Goal: Communication & Community: Participate in discussion

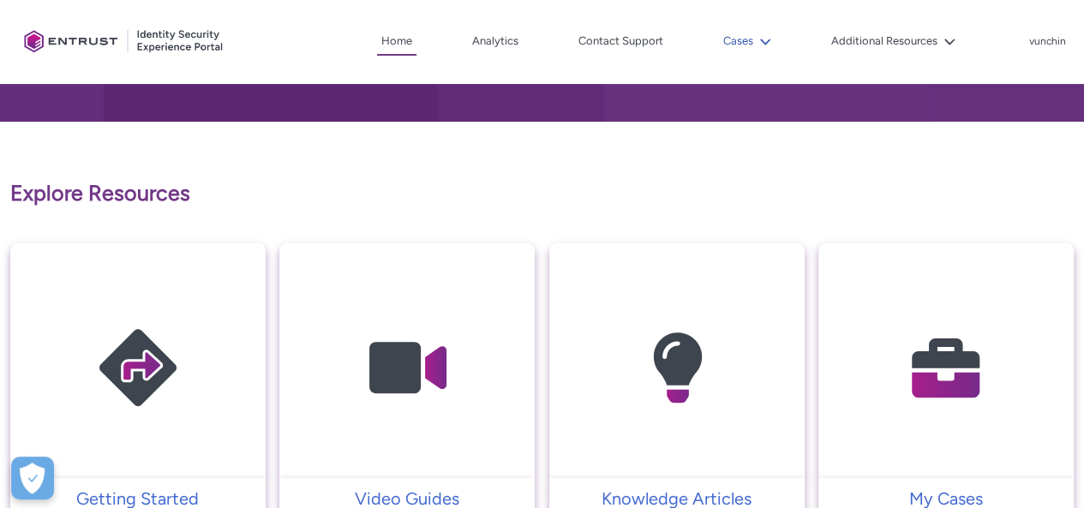
click at [734, 39] on button "Cases" at bounding box center [747, 41] width 57 height 26
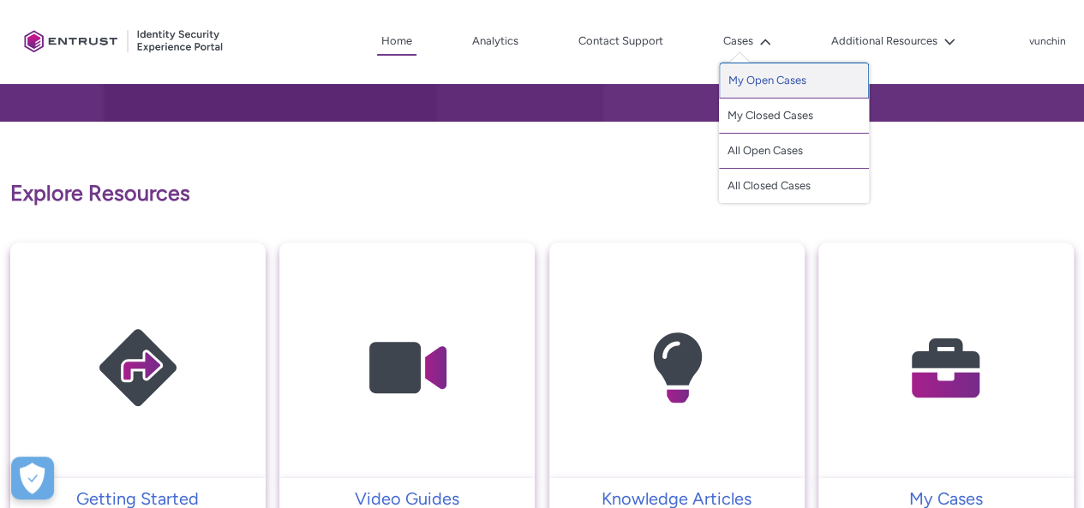
click at [768, 88] on link "My Open Cases" at bounding box center [794, 81] width 150 height 36
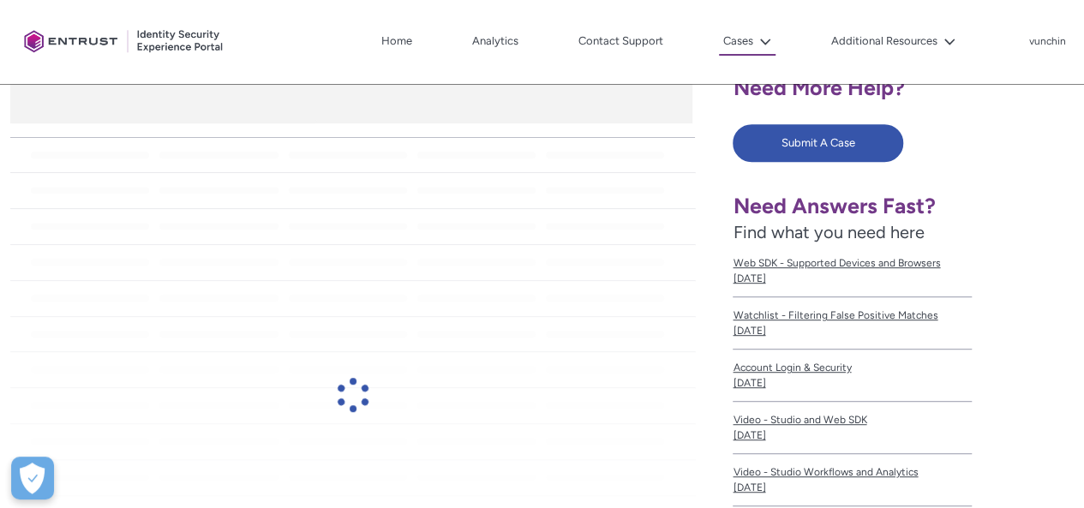
scroll to position [343, 0]
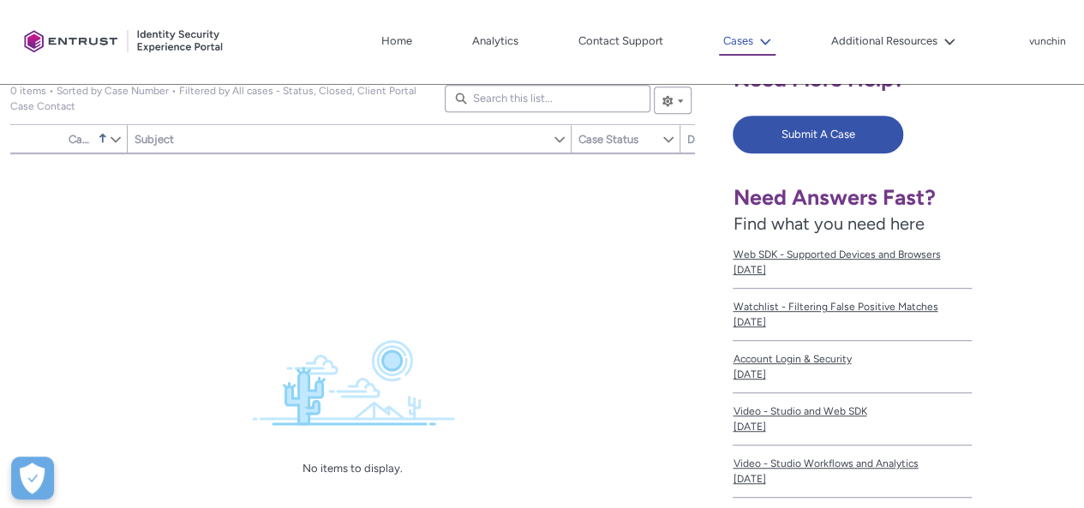
click at [750, 51] on button "Cases" at bounding box center [747, 41] width 57 height 27
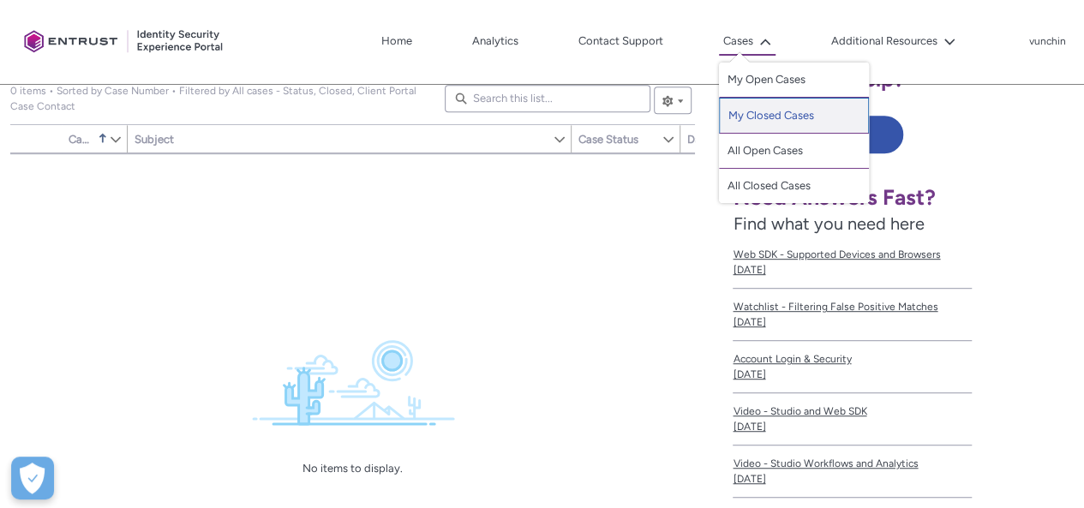
click at [749, 117] on link "My Closed Cases" at bounding box center [794, 116] width 150 height 36
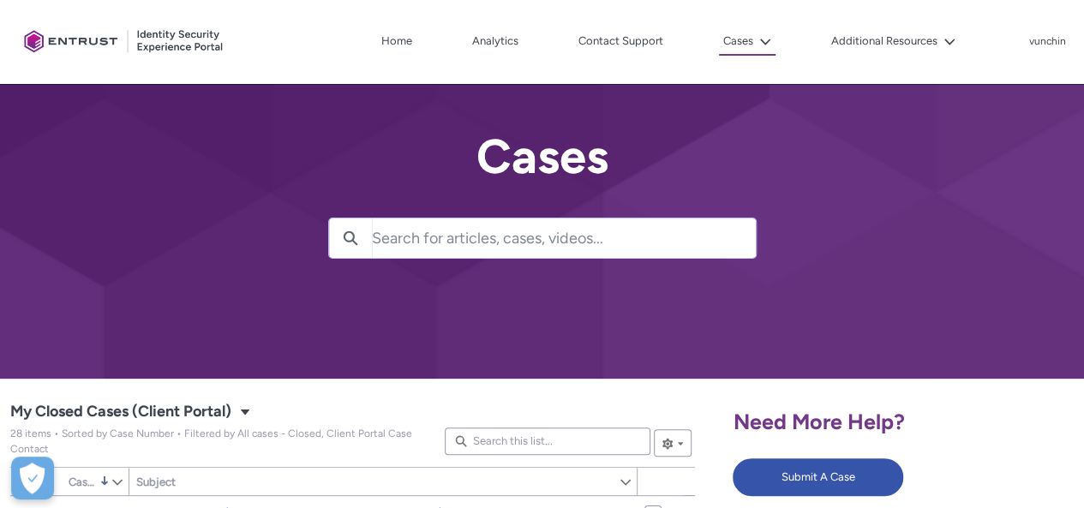
scroll to position [257, 0]
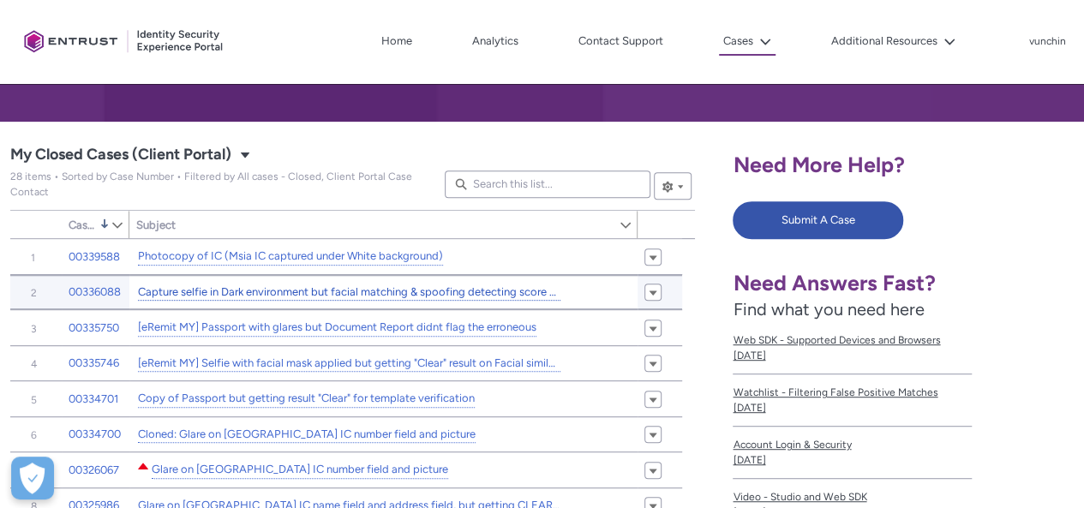
click at [269, 294] on link "Capture selfie in Dark environment but facial matching & spoofing detecting sco…" at bounding box center [349, 293] width 422 height 18
type input "81"
type input "606"
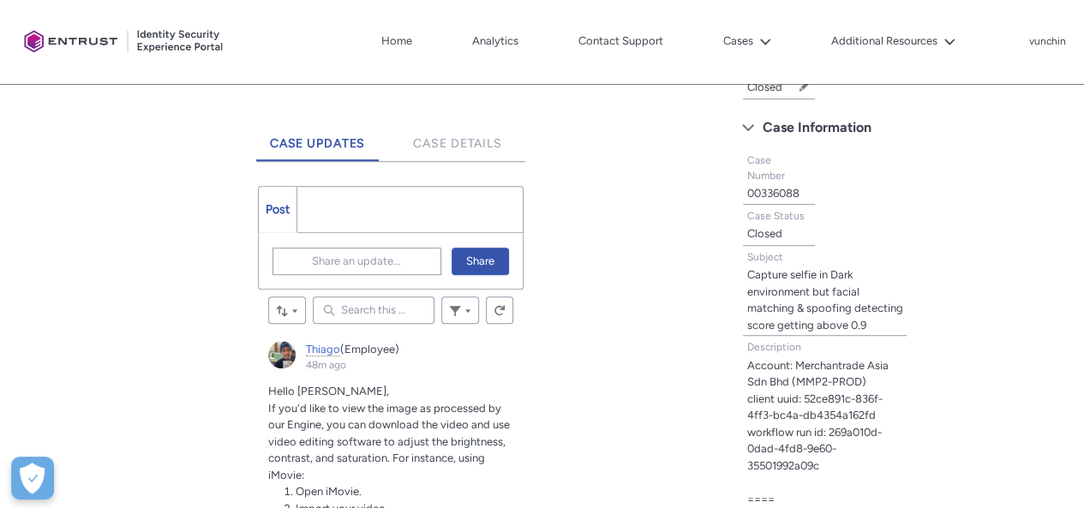
scroll to position [685, 0]
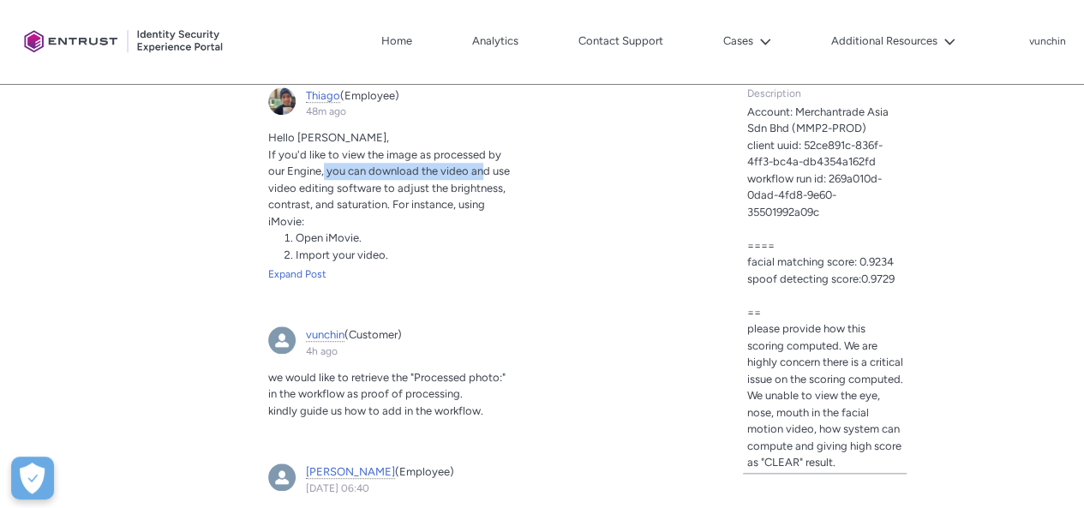
drag, startPoint x: 330, startPoint y: 170, endPoint x: 482, endPoint y: 169, distance: 152.5
click at [482, 169] on span "If you'd like to view the image as processed by our Engine, you can download th…" at bounding box center [389, 188] width 242 height 80
click at [315, 268] on div "Expand Post" at bounding box center [390, 273] width 245 height 15
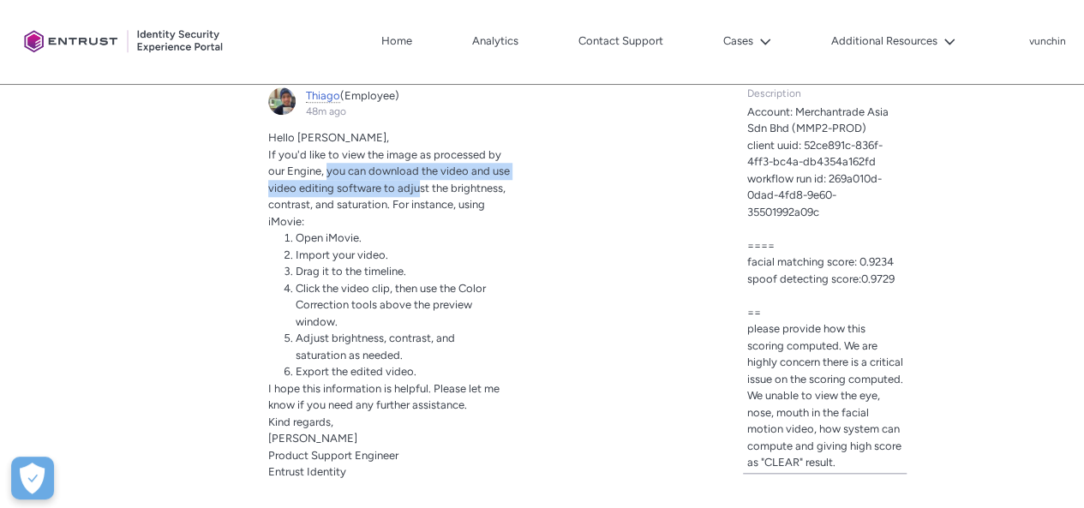
drag, startPoint x: 326, startPoint y: 172, endPoint x: 418, endPoint y: 193, distance: 93.9
click at [418, 193] on span "If you'd like to view the image as processed by our Engine, you can download th…" at bounding box center [389, 188] width 242 height 80
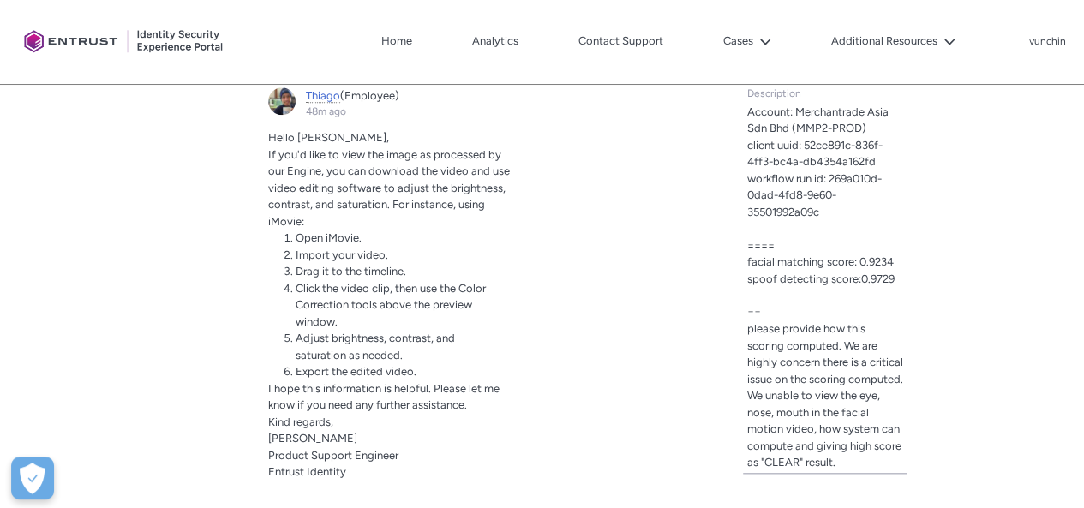
click at [411, 234] on li "Open iMovie." at bounding box center [391, 238] width 190 height 17
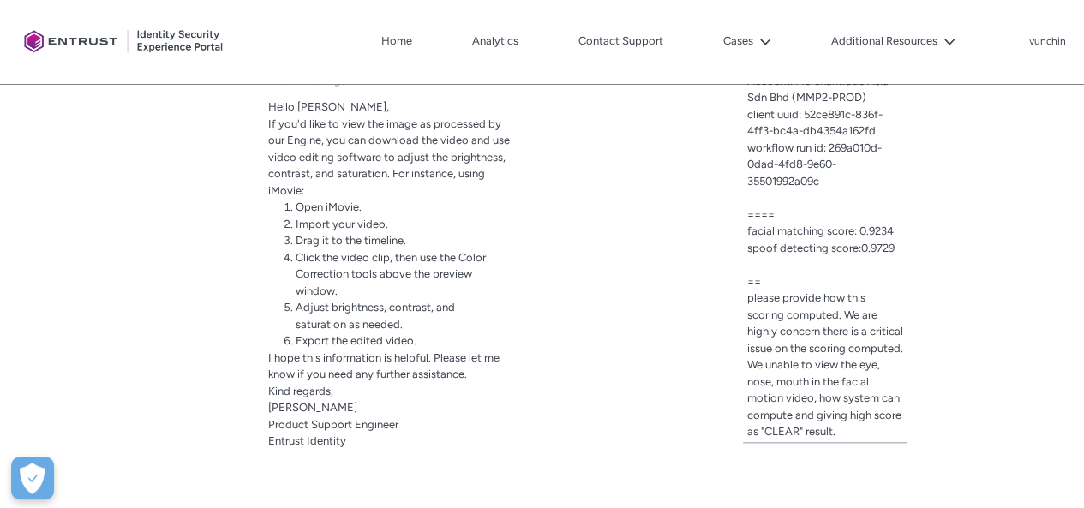
scroll to position [723, 0]
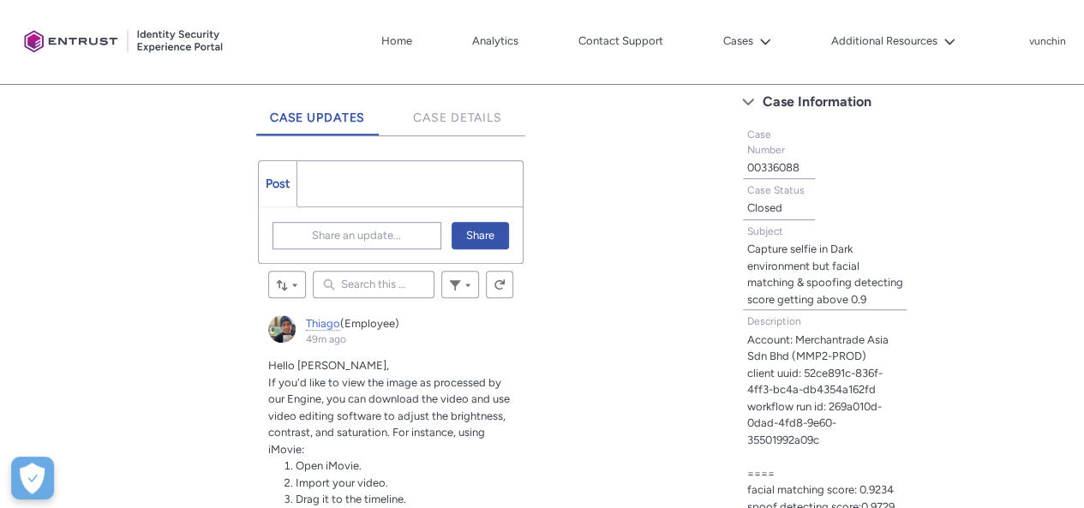
scroll to position [380, 0]
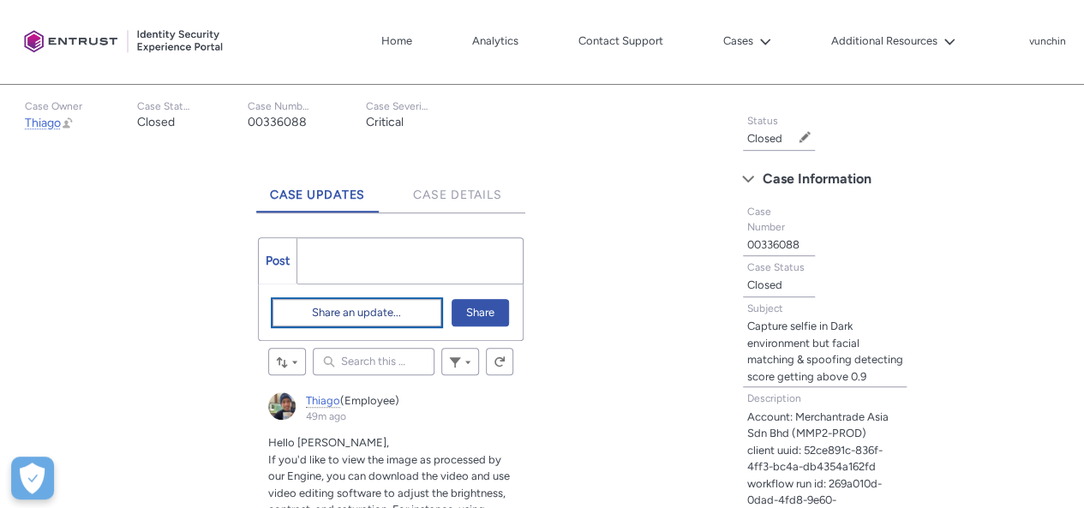
click at [303, 314] on button "Share an update..." at bounding box center [356, 312] width 169 height 27
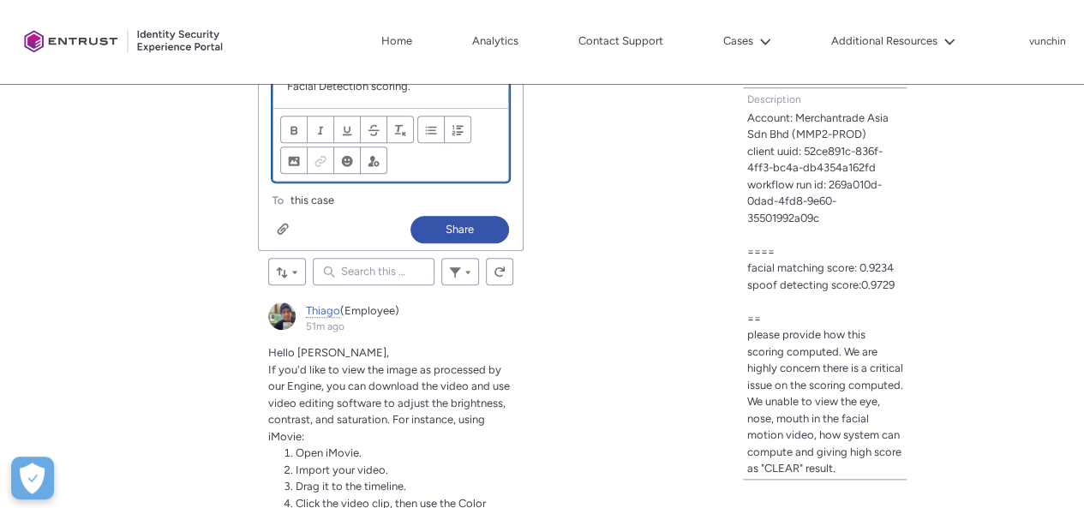
scroll to position [678, 0]
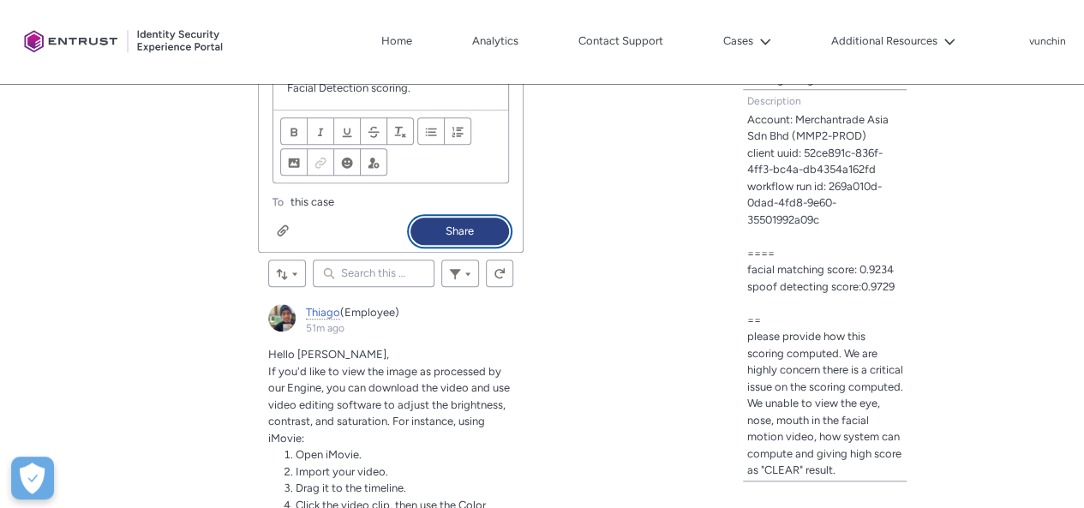
click at [455, 224] on button "Share" at bounding box center [459, 231] width 99 height 27
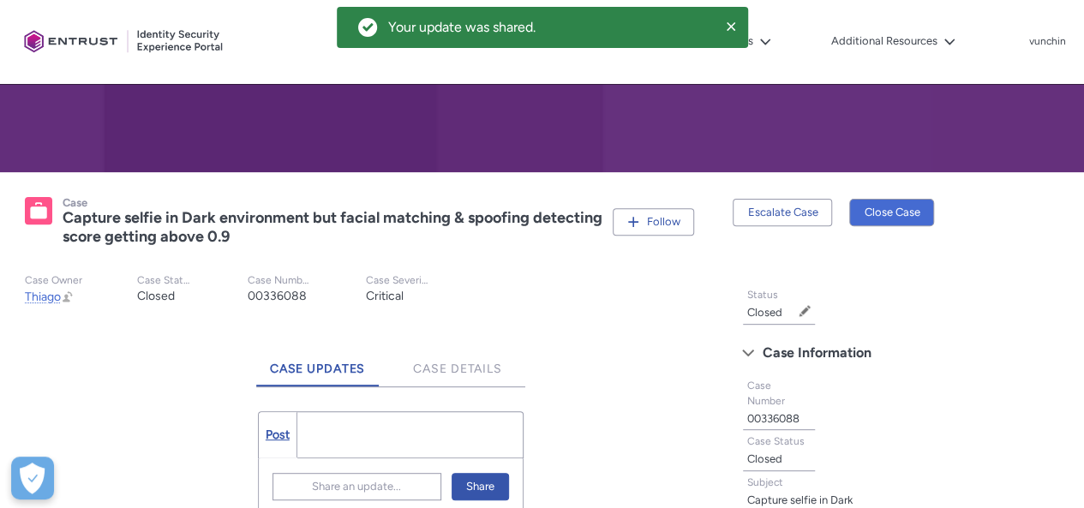
scroll to position [129, 0]
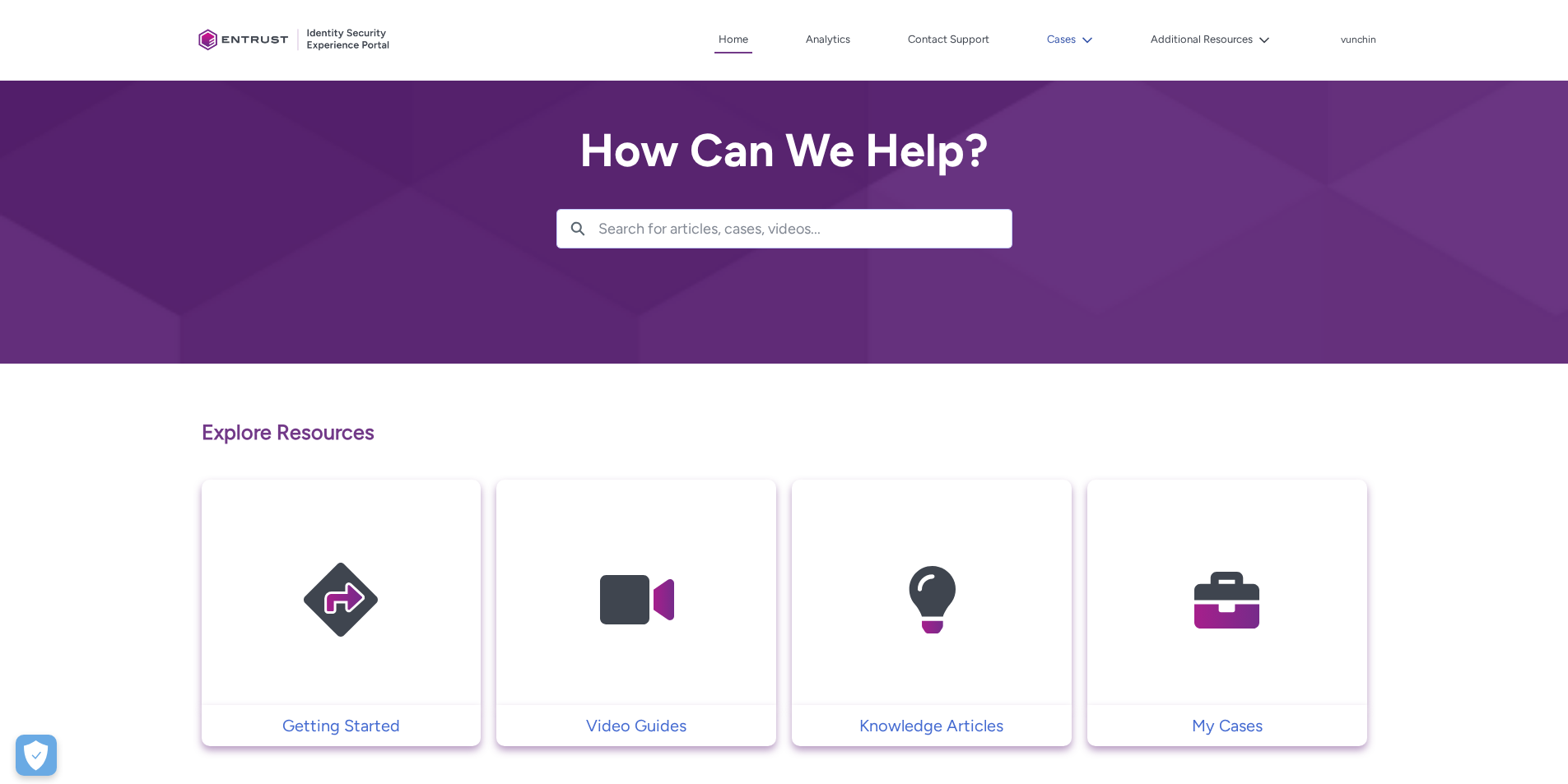
click at [1078, 40] on lightning-icon at bounding box center [1085, 39] width 17 height 12
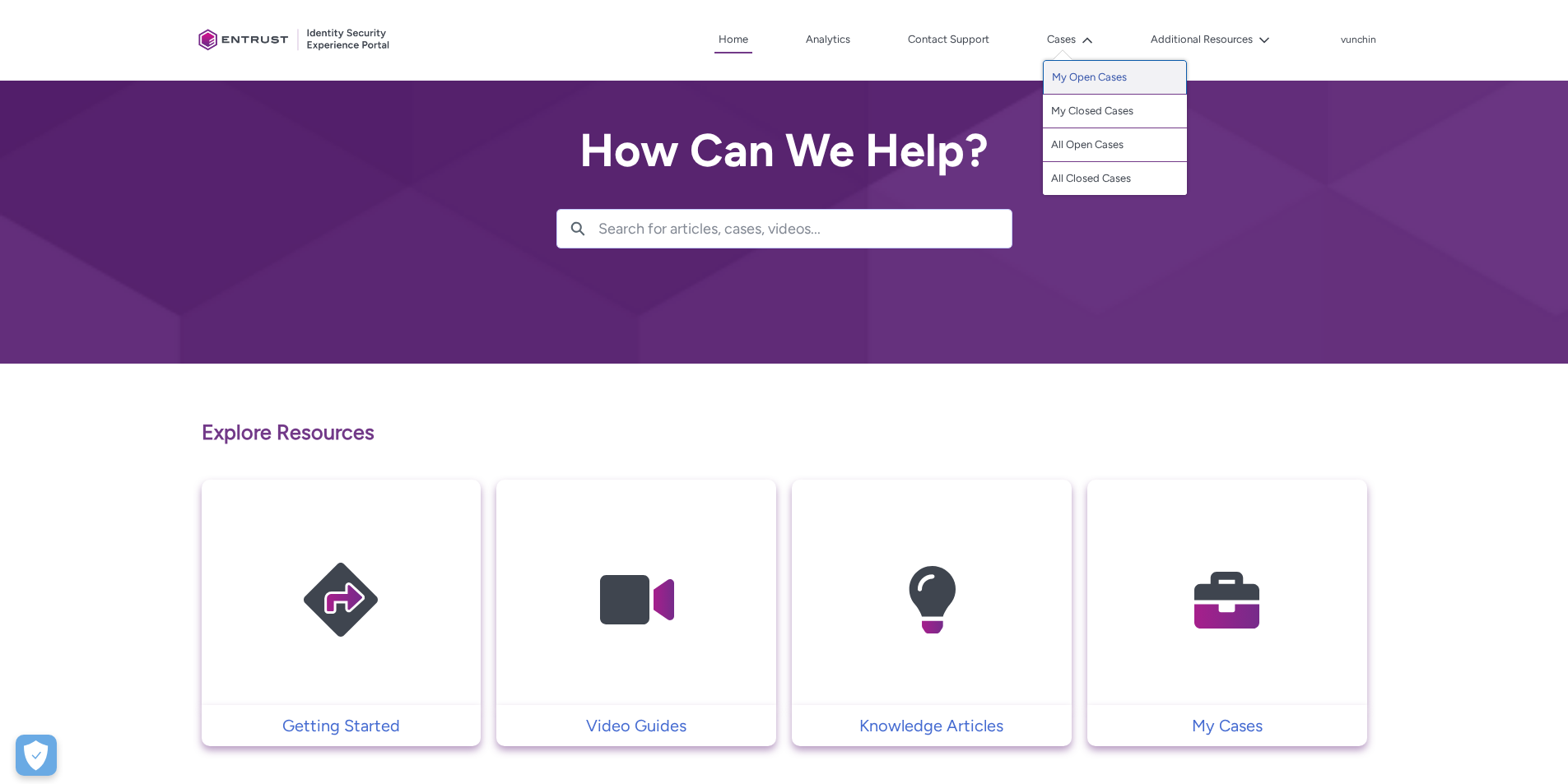
click at [1086, 70] on link "My Open Cases" at bounding box center [1115, 78] width 144 height 35
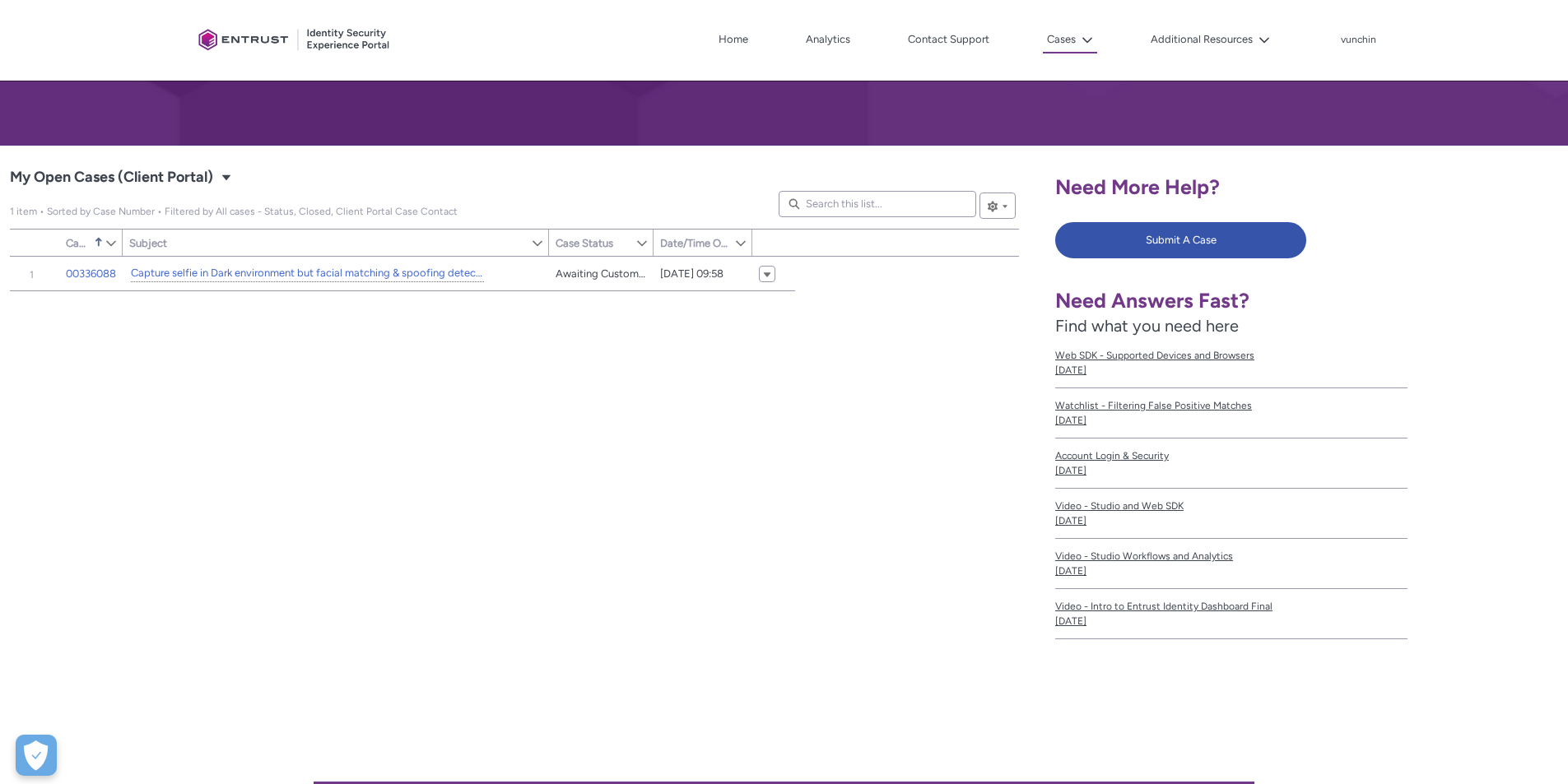
scroll to position [247, 0]
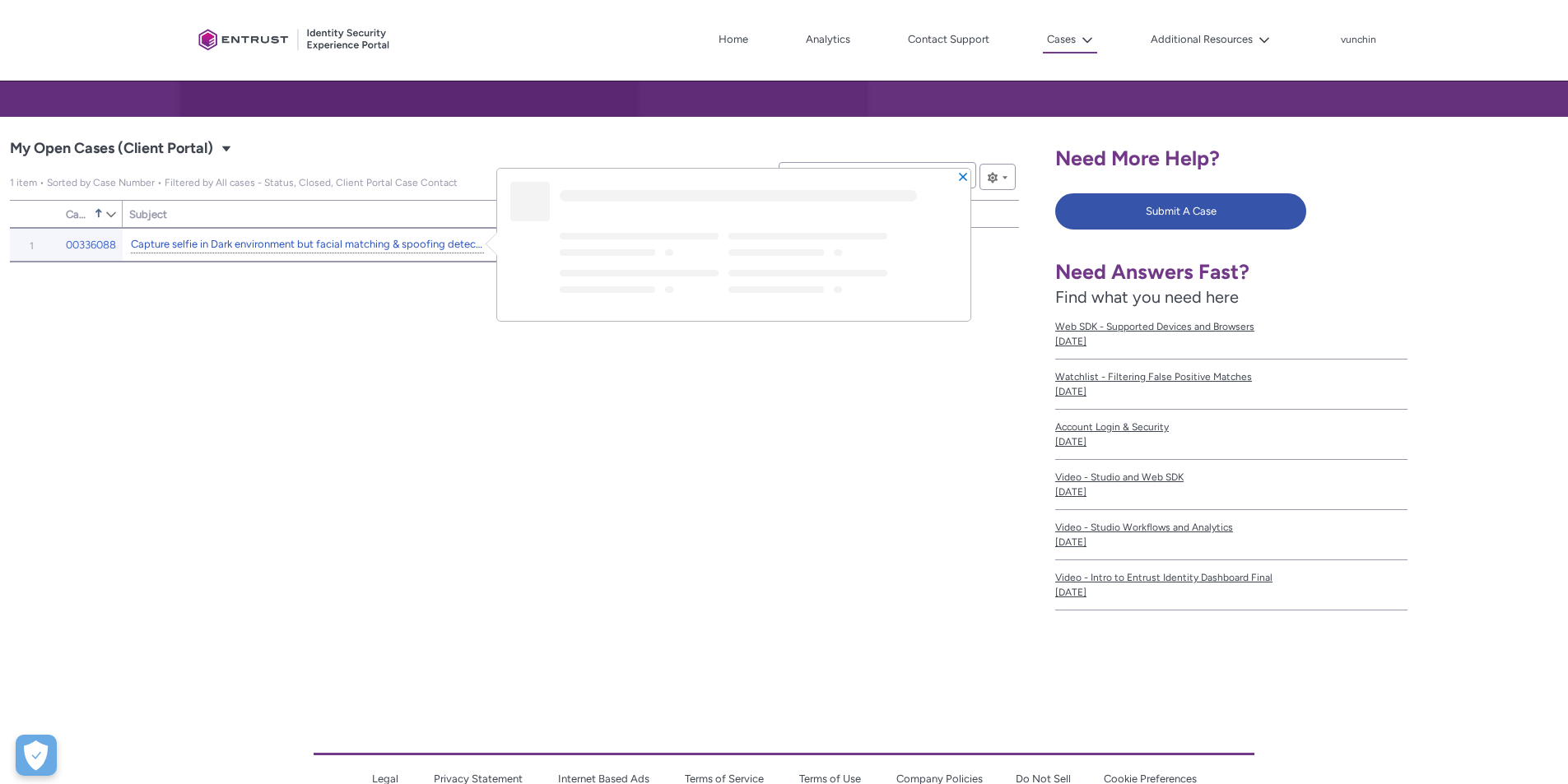
click at [445, 240] on link "Capture selfie in Dark environment but facial matching & spoofing detecting sco…" at bounding box center [307, 245] width 354 height 17
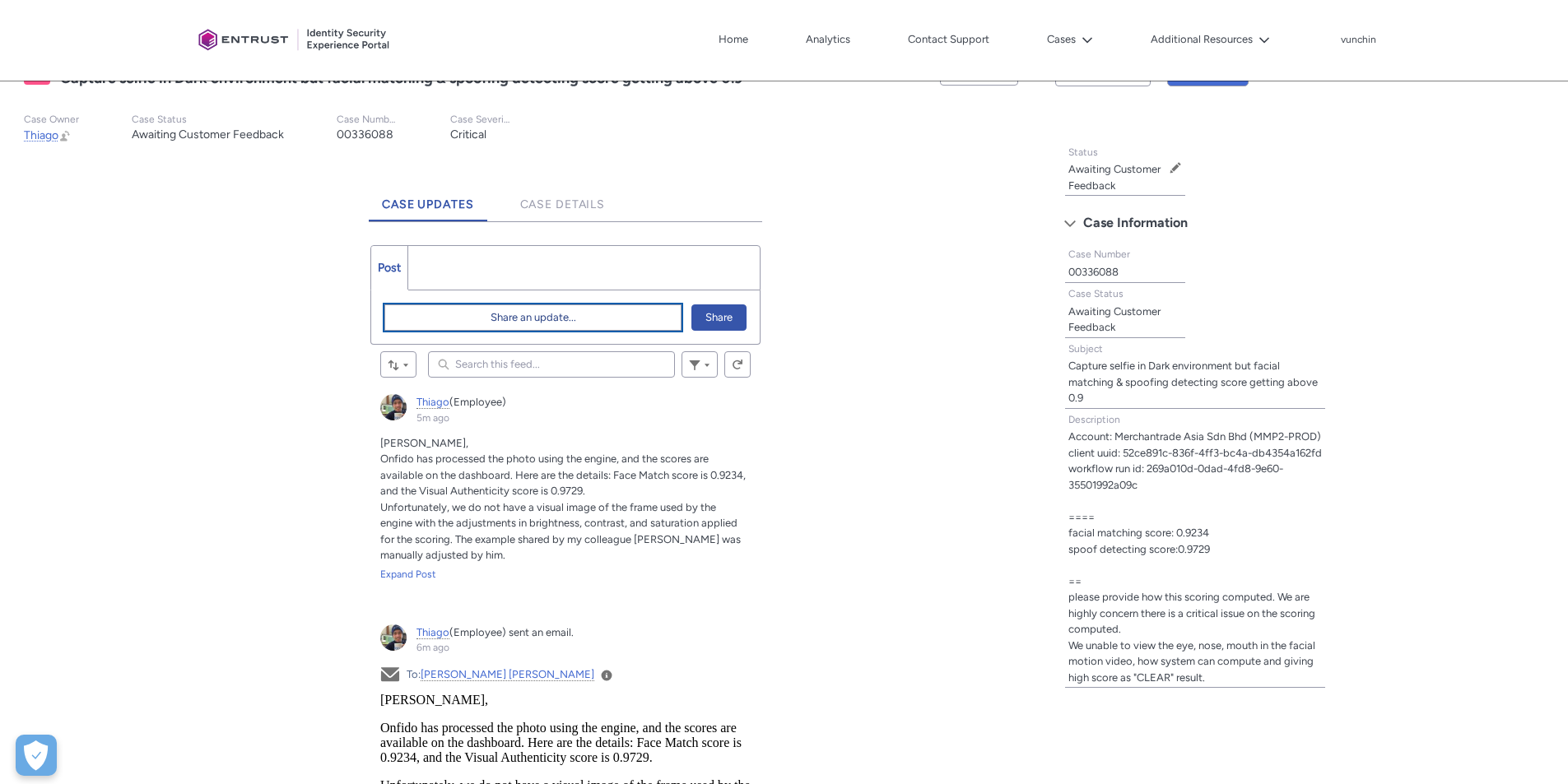
click at [558, 313] on span "Share an update..." at bounding box center [533, 318] width 86 height 25
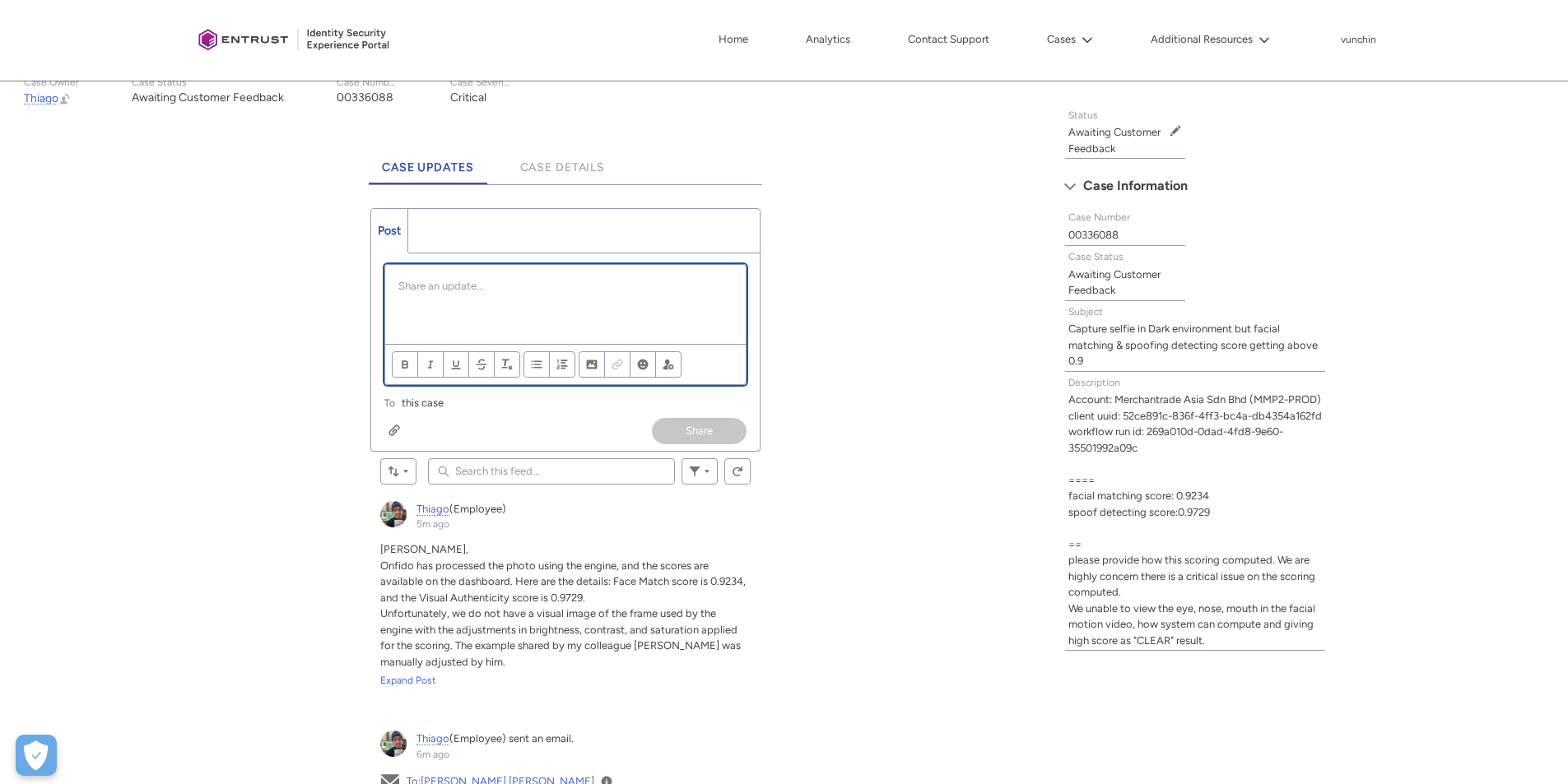
scroll to position [330, 0]
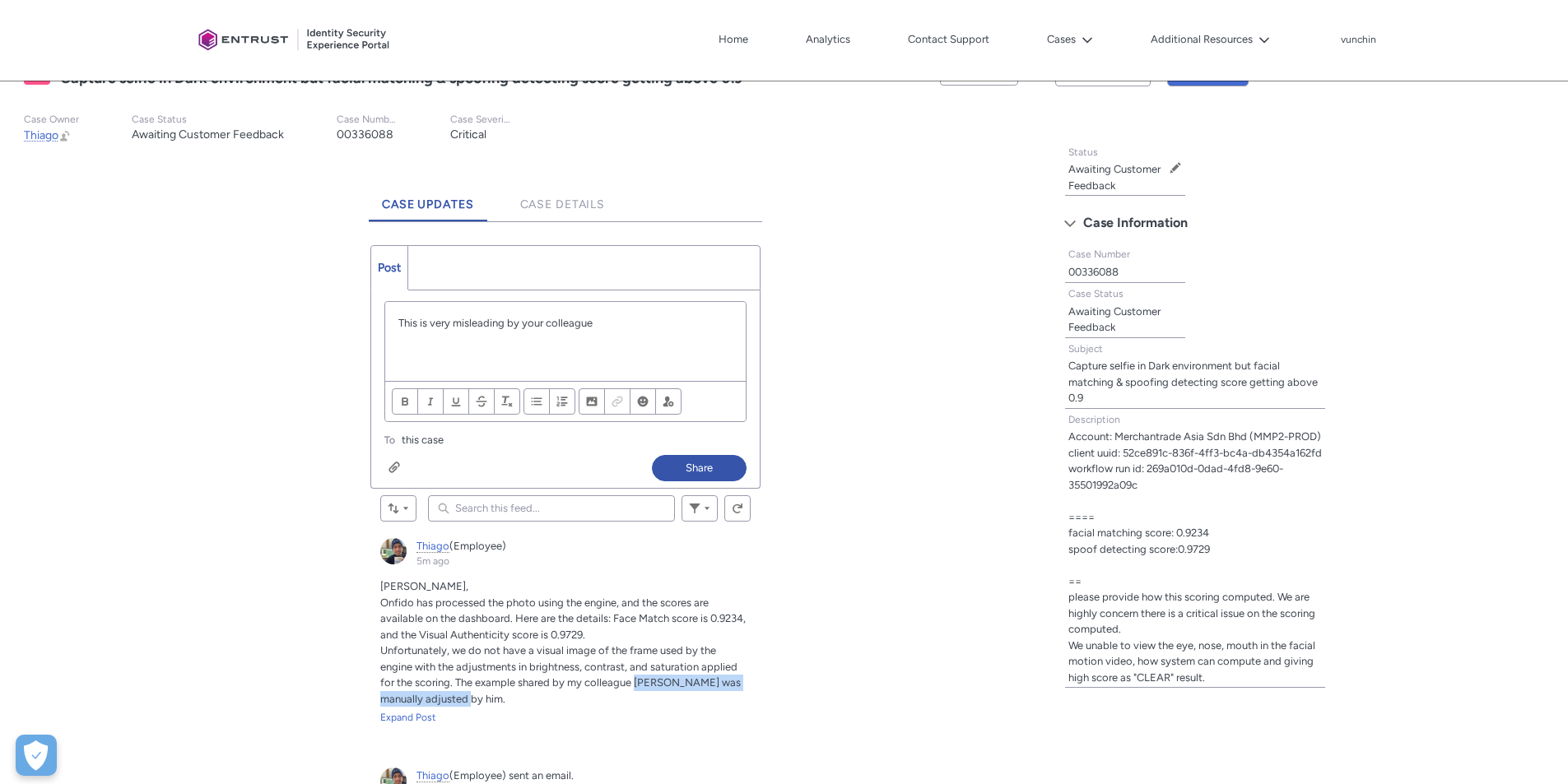
drag, startPoint x: 600, startPoint y: 684, endPoint x: 605, endPoint y: 695, distance: 12.1
click at [605, 695] on p "Unfortunately, we do not have a visual image of the frame used by the engine wi…" at bounding box center [566, 674] width 371 height 64
copy span "[PERSON_NAME] was manually adjusted by him."
click at [631, 325] on p "This is very misleading by your colleague" at bounding box center [566, 323] width 334 height 16
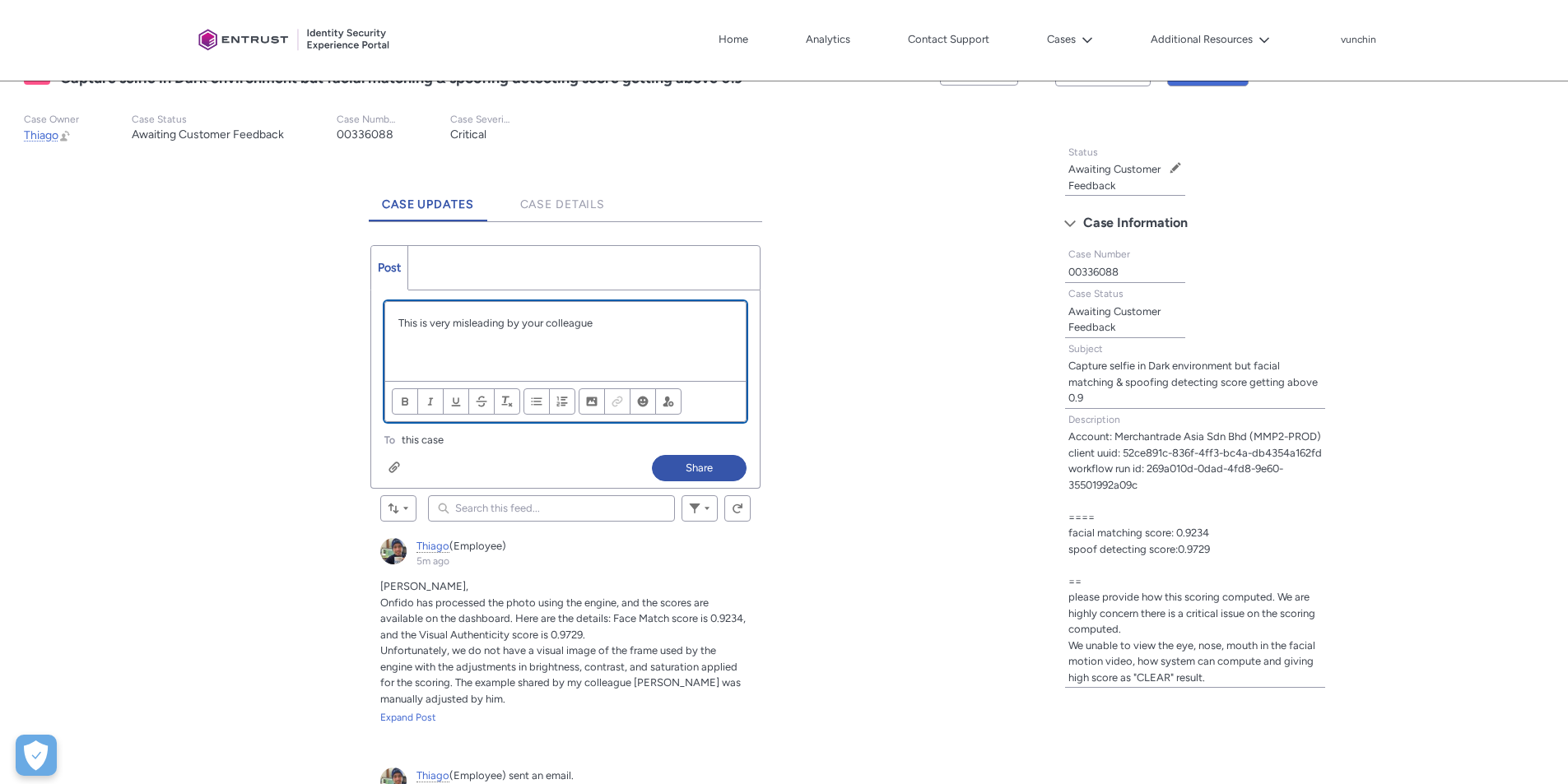
paste div "Chatter Publisher"
click at [629, 325] on p "This is very misleading by your colleague [PERSON_NAME] was manually adjusted b…" at bounding box center [566, 331] width 334 height 32
drag, startPoint x: 487, startPoint y: 342, endPoint x: 517, endPoint y: 340, distance: 30.1
click at [517, 340] on p "This is very misleading by your colleague [PERSON_NAME] where he was indeed man…" at bounding box center [566, 331] width 334 height 32
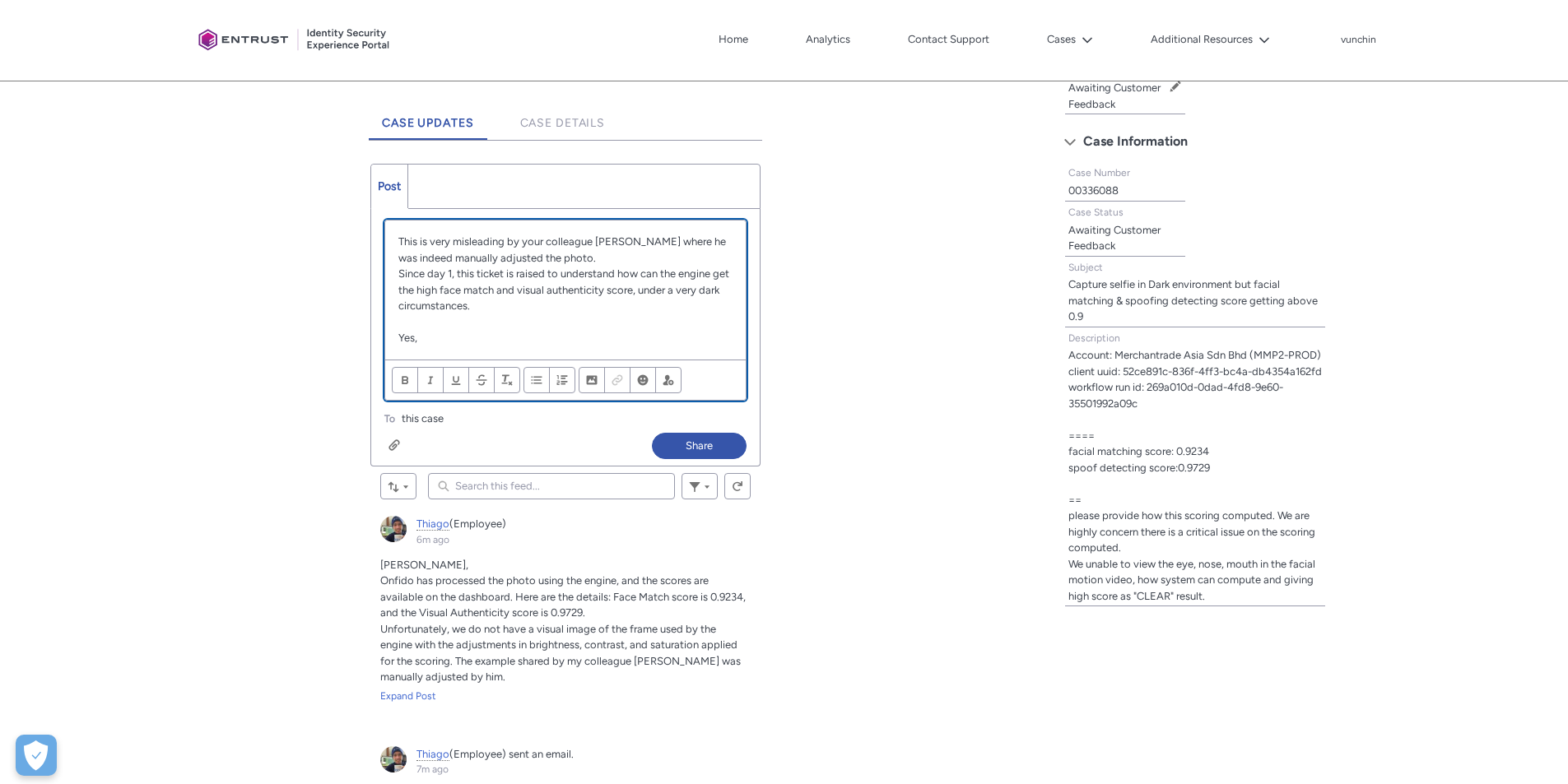
scroll to position [411, 0]
click at [431, 700] on div "Expand Post" at bounding box center [566, 695] width 371 height 14
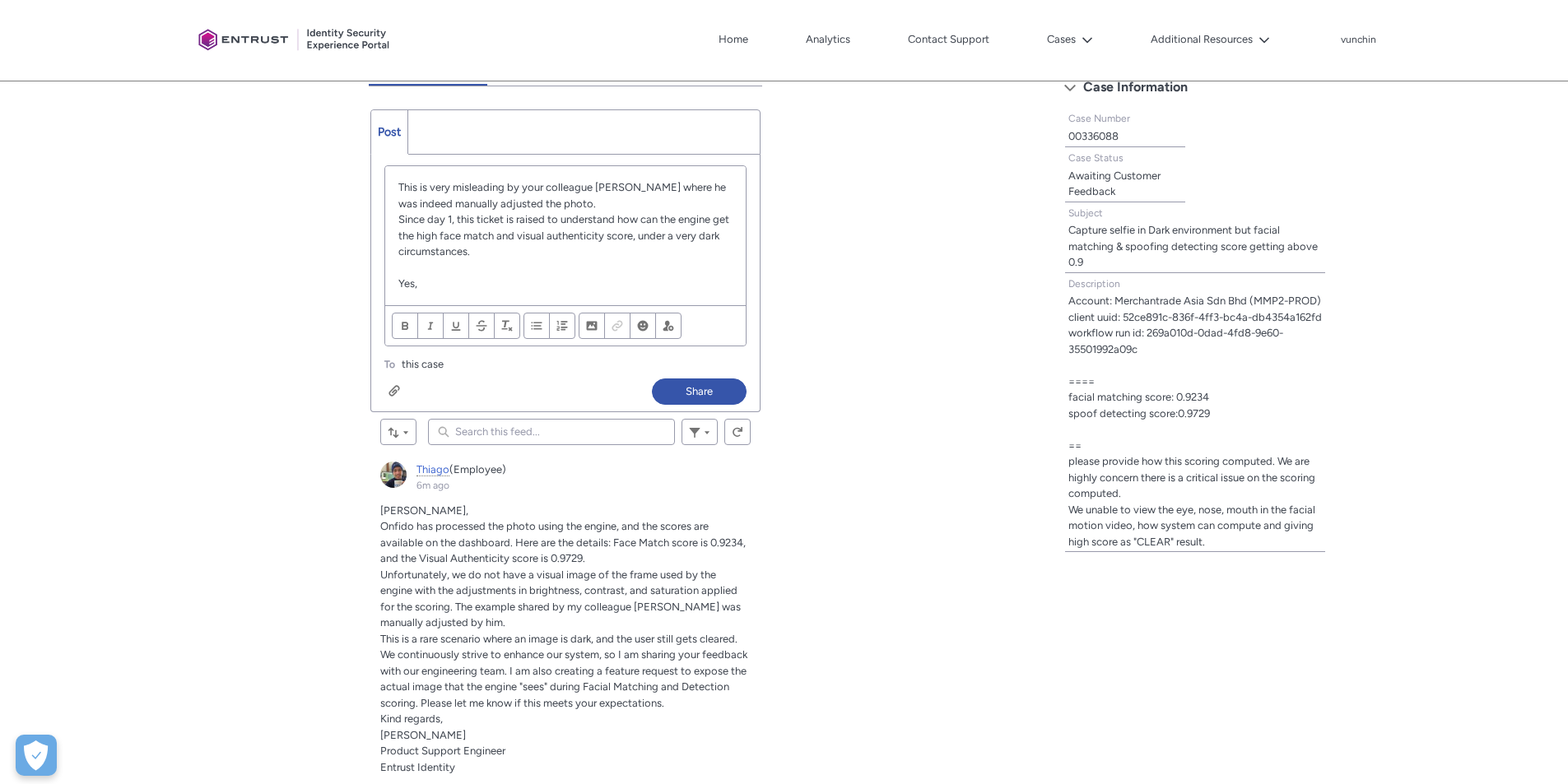
scroll to position [494, 0]
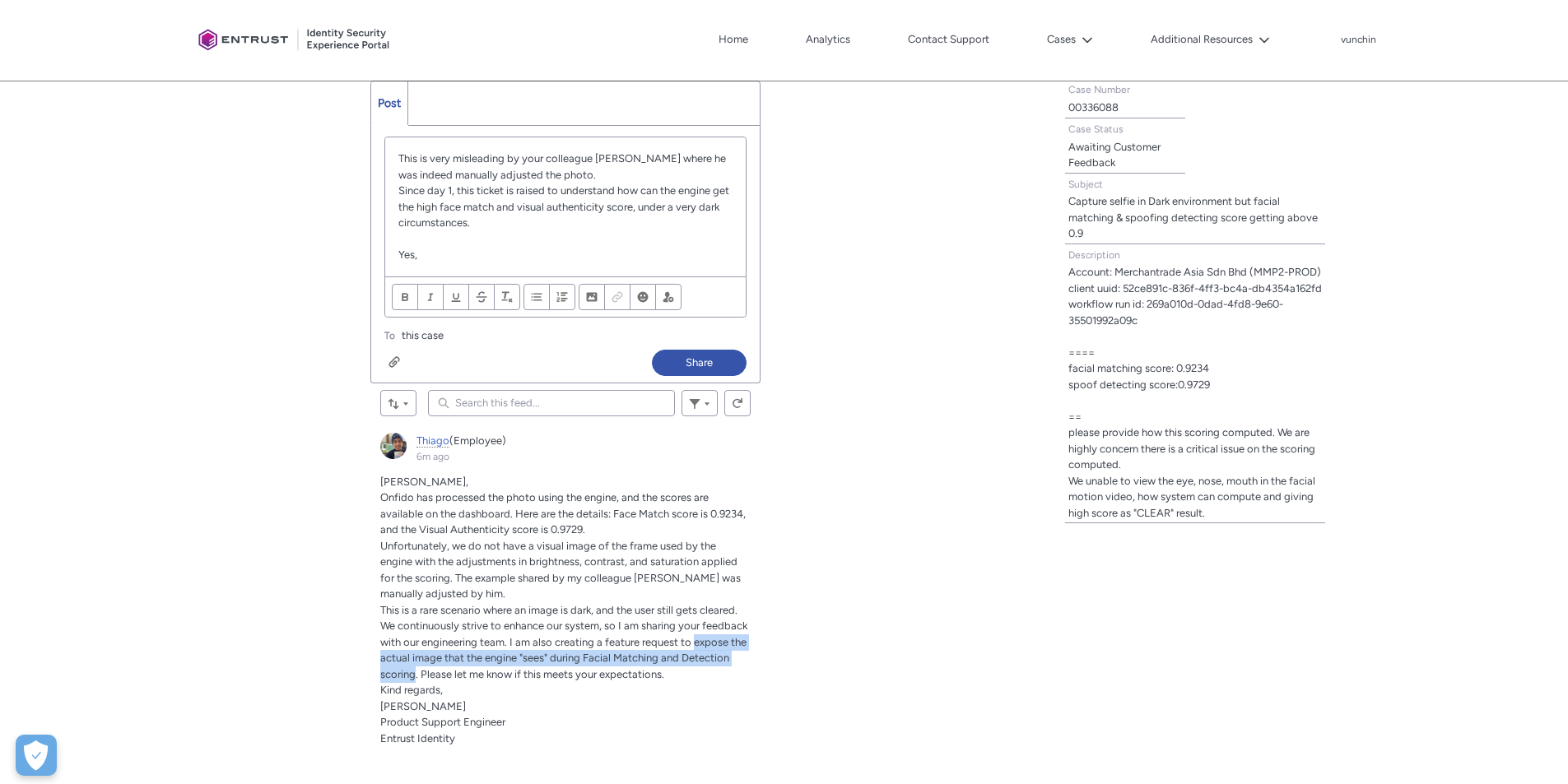
drag, startPoint x: 695, startPoint y: 644, endPoint x: 414, endPoint y: 674, distance: 282.6
click at [414, 674] on span "This is a rare scenario where an image is dark, and the user still gets cleared…" at bounding box center [564, 643] width 367 height 77
copy span "expose the actual image that the engine "sees" during Facial Matching and Detec…"
click at [456, 255] on p "Yes," at bounding box center [566, 255] width 334 height 16
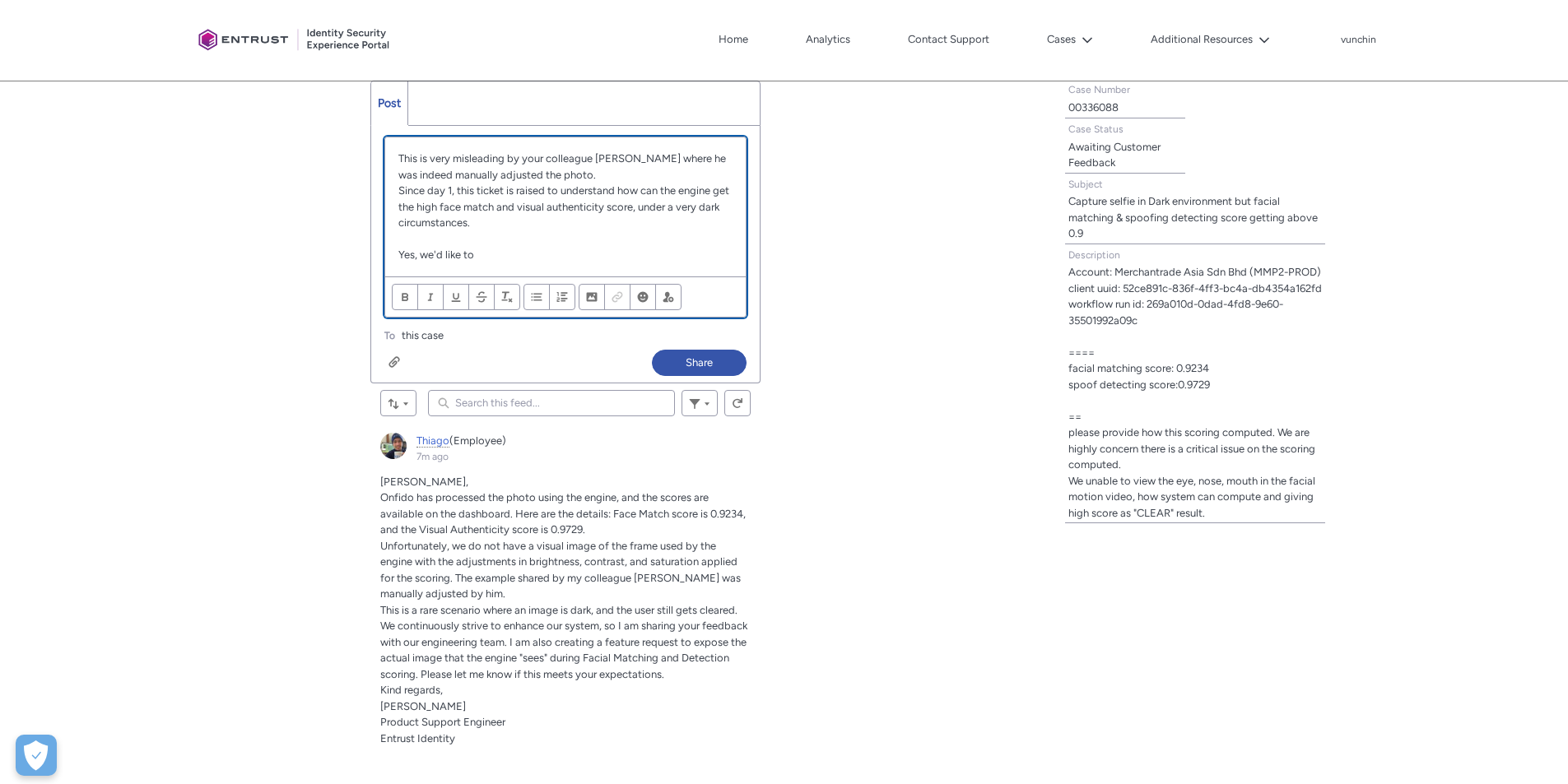
scroll to position [0, 0]
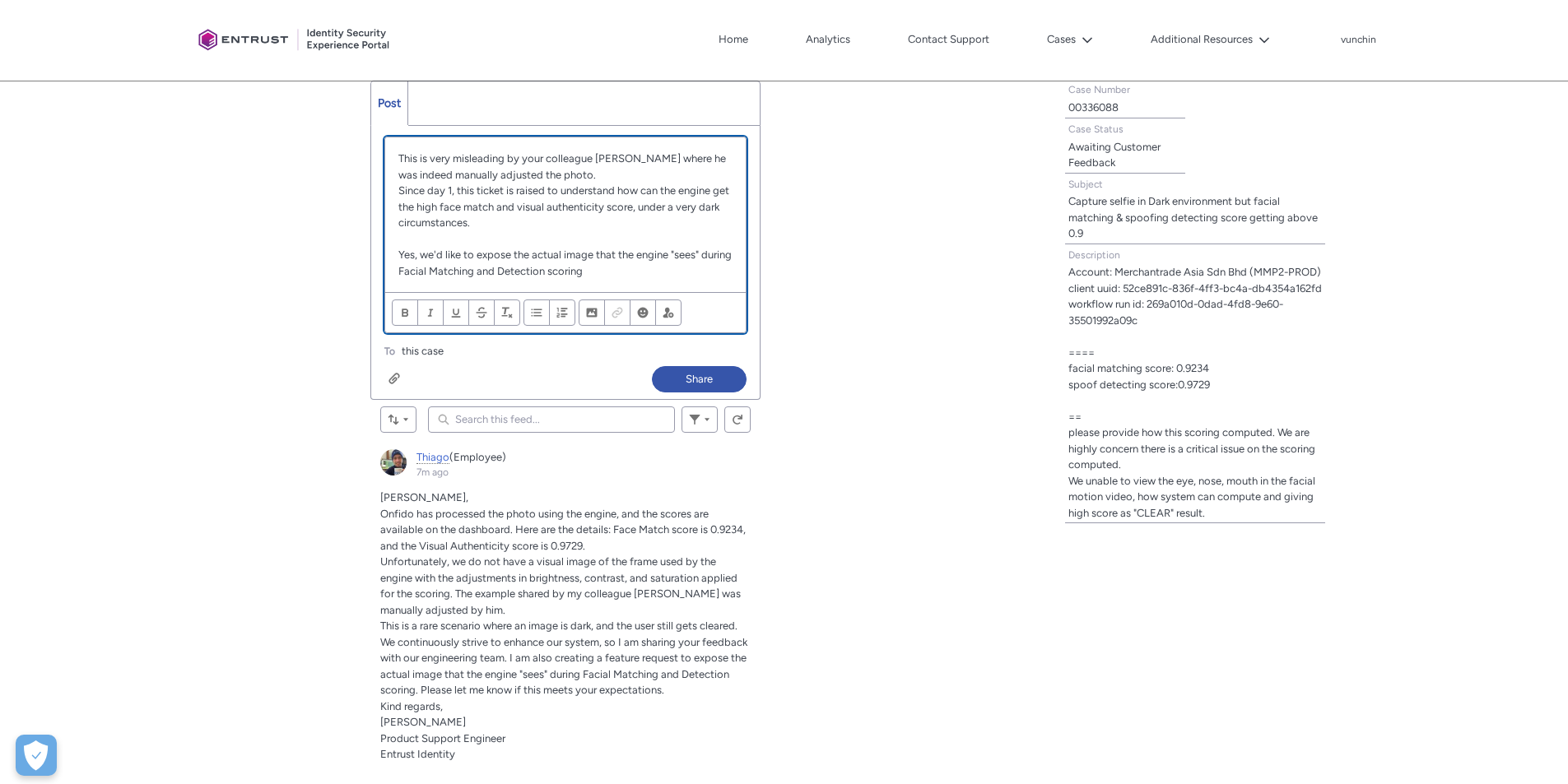
click at [481, 257] on p "Yes, we'd like to expose the actual image that the engine "sees" during Facial …" at bounding box center [566, 262] width 334 height 32
click at [419, 181] on p "This is very misleading by your colleague [PERSON_NAME] where he was indeed man…" at bounding box center [566, 166] width 334 height 32
click at [468, 226] on p "Since day 1, this ticket is raised to understand how can the engine get the hig…" at bounding box center [566, 207] width 334 height 49
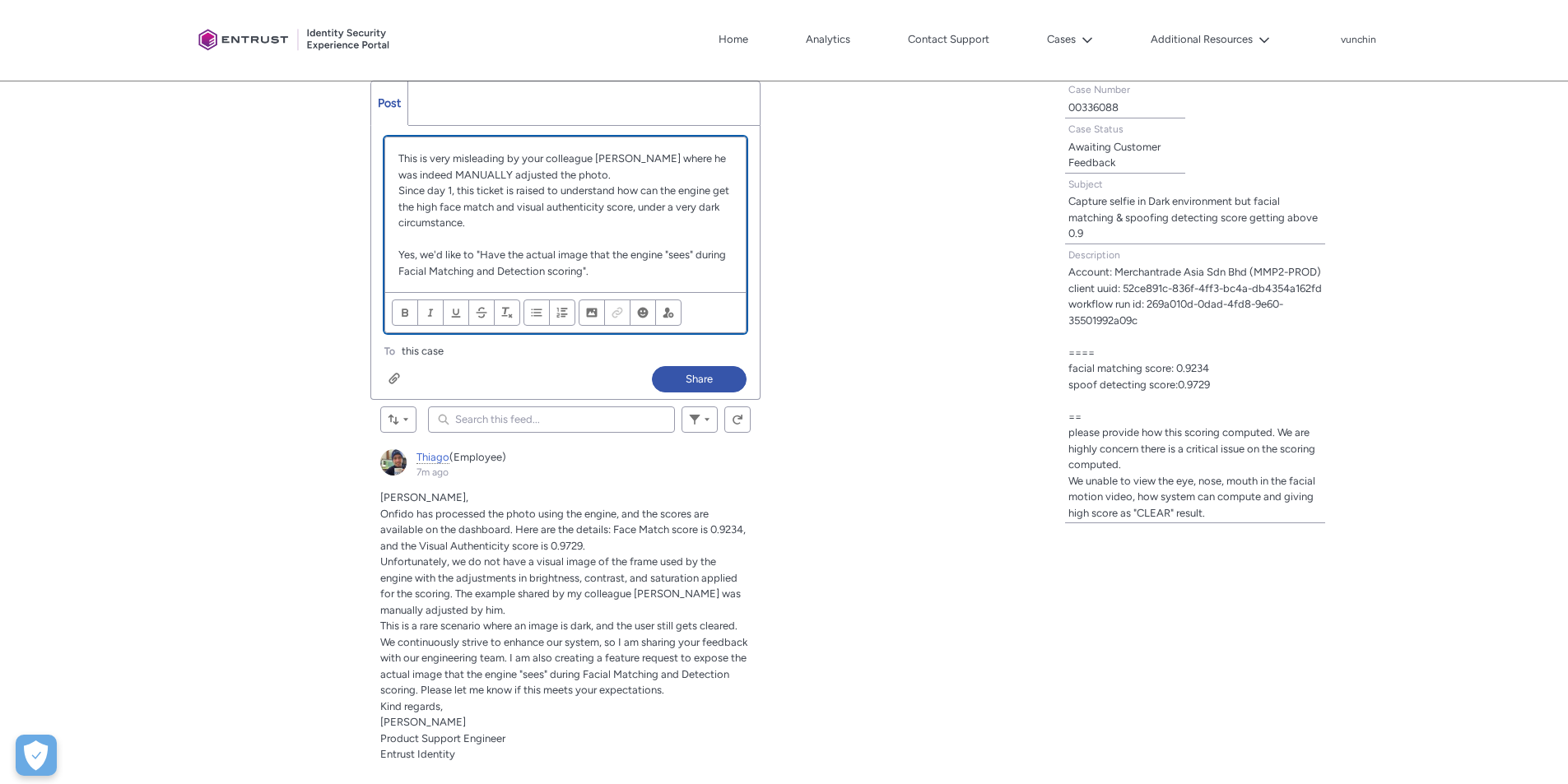
click at [413, 220] on p "Since day 1, this ticket is raised to understand how can the engine get the hig…" at bounding box center [566, 207] width 334 height 49
click at [693, 379] on button "Share" at bounding box center [699, 379] width 95 height 26
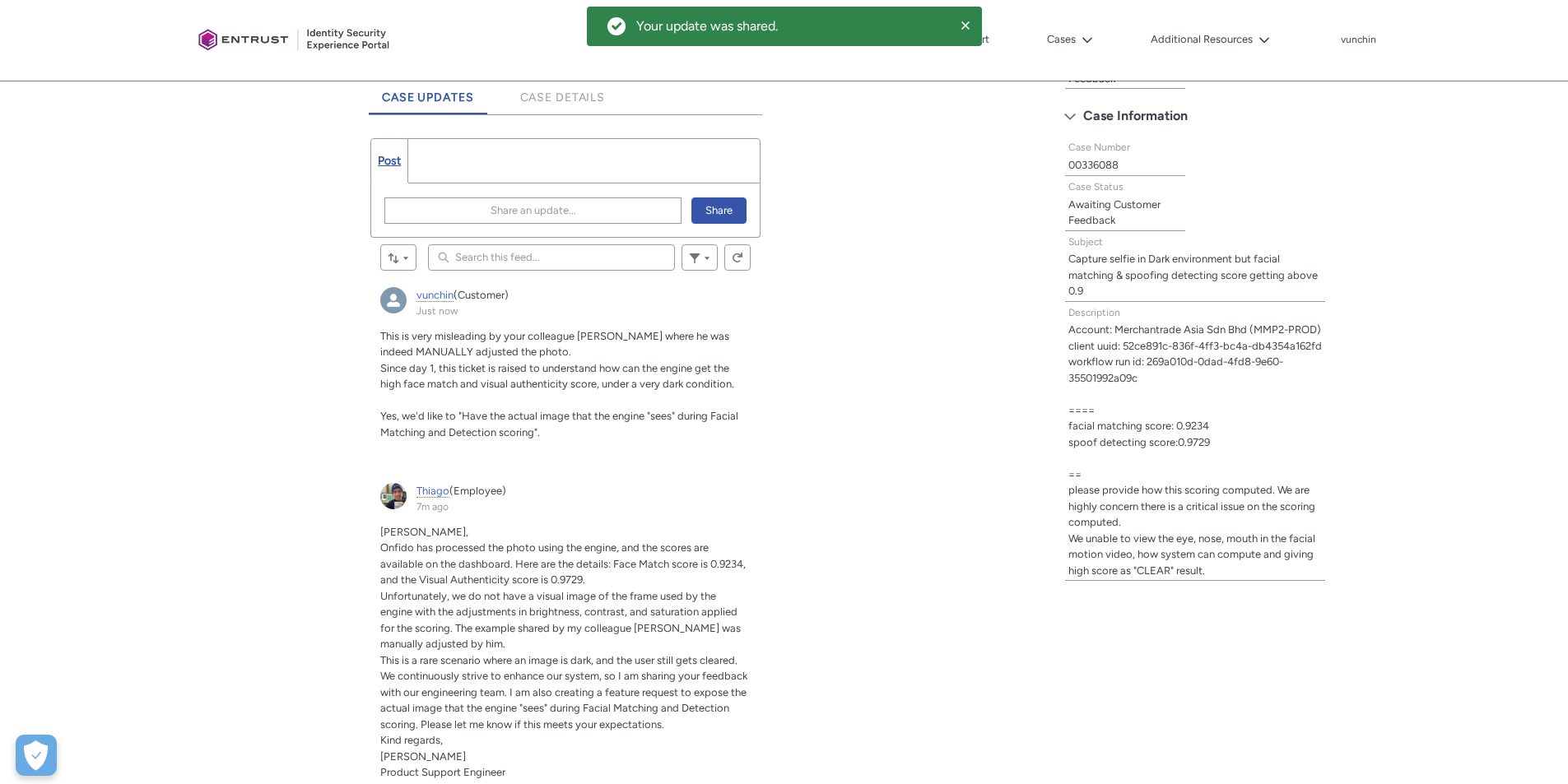
scroll to position [330, 0]
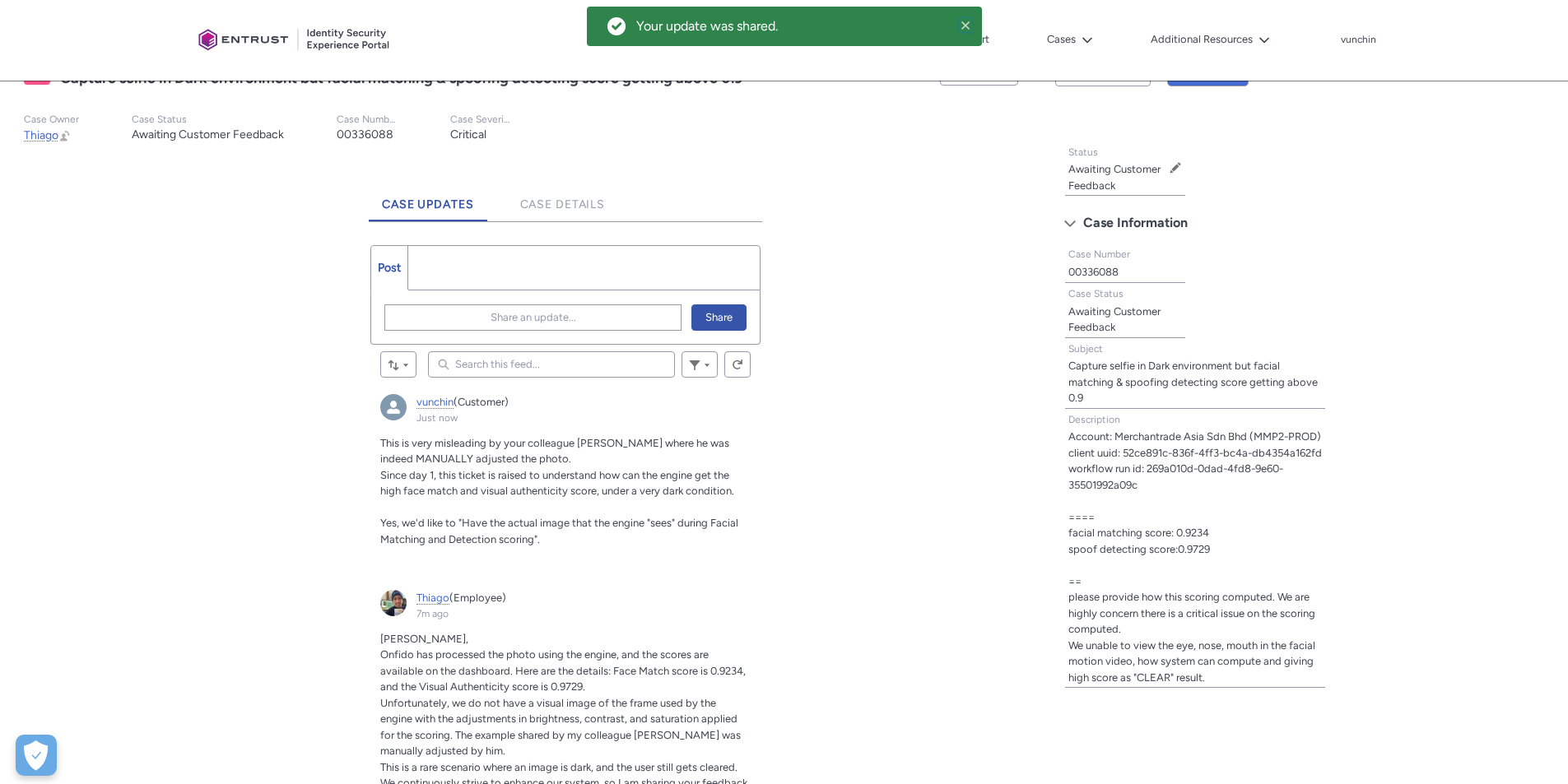
click at [968, 29] on icon at bounding box center [966, 25] width 9 height 9
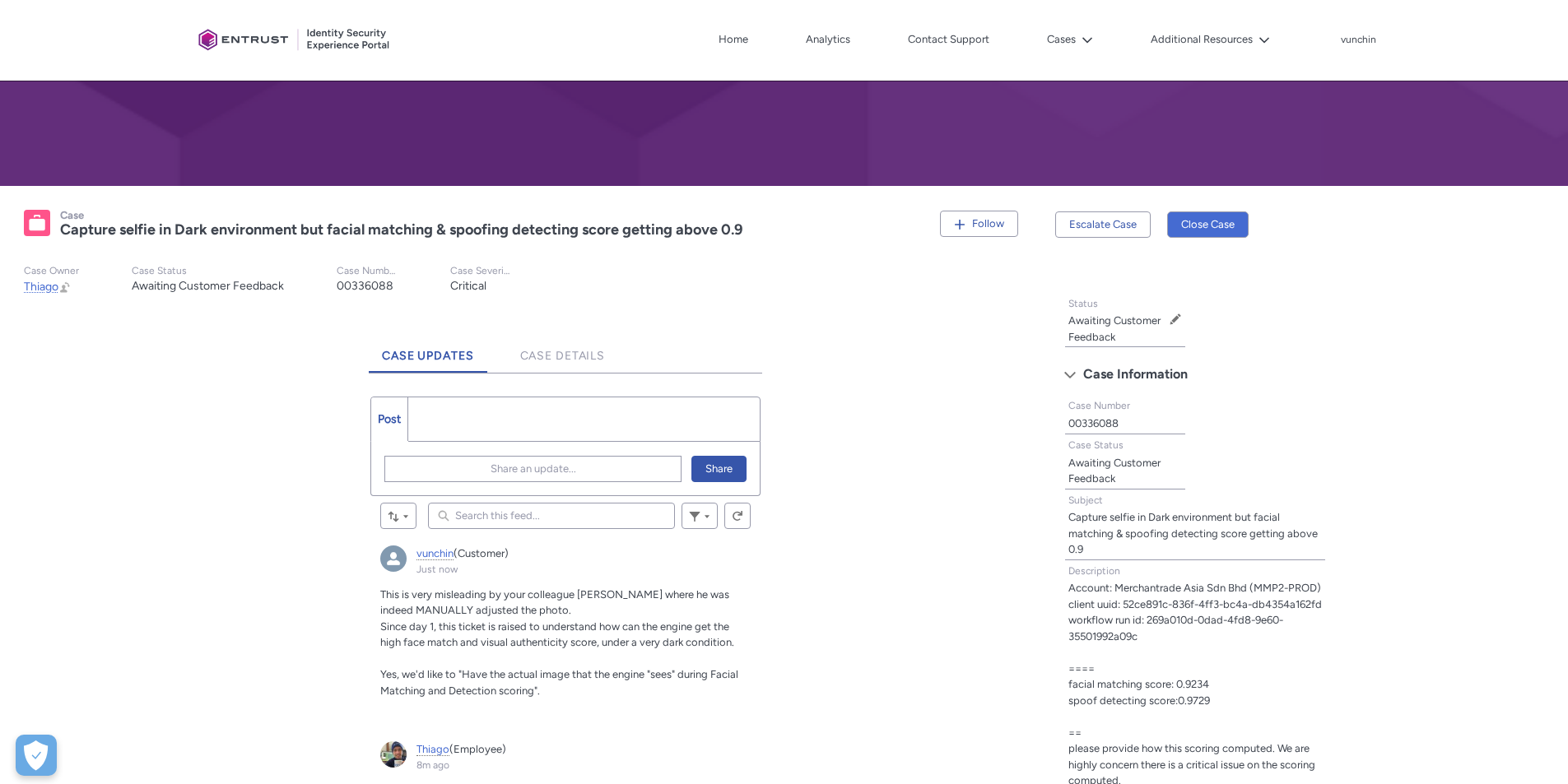
scroll to position [0, 0]
